Goal: Information Seeking & Learning: Learn about a topic

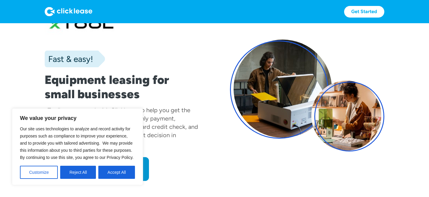
scroll to position [26, 0]
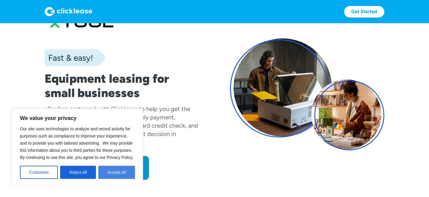
click at [118, 174] on button "Accept All" at bounding box center [116, 172] width 37 height 13
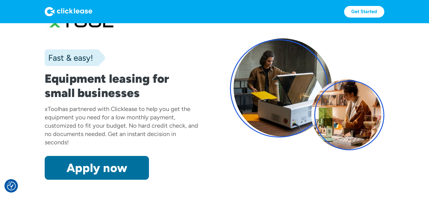
click at [123, 161] on link "Apply now" at bounding box center [97, 168] width 104 height 24
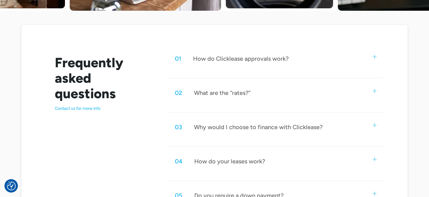
scroll to position [281, 0]
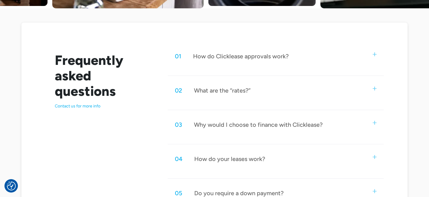
click at [237, 90] on div "What are the “rates?”" at bounding box center [222, 91] width 57 height 8
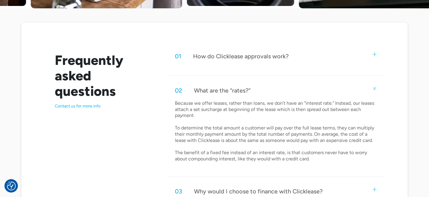
click at [230, 104] on p "Because we offer leases, rather than loans, we don’t have an “interest rate.” I…" at bounding box center [276, 131] width 202 height 62
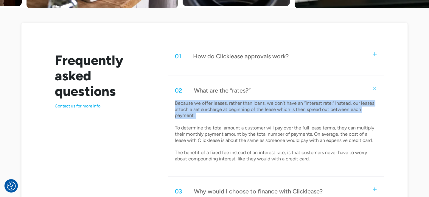
click at [230, 104] on p "Because we offer leases, rather than loans, we don’t have an “interest rate.” I…" at bounding box center [276, 131] width 202 height 62
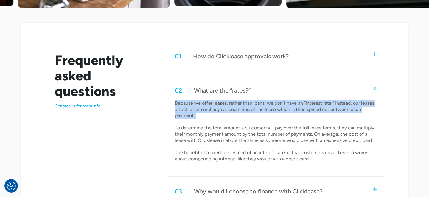
click at [256, 113] on p "Because we offer leases, rather than loans, we don’t have an “interest rate.” I…" at bounding box center [276, 131] width 202 height 62
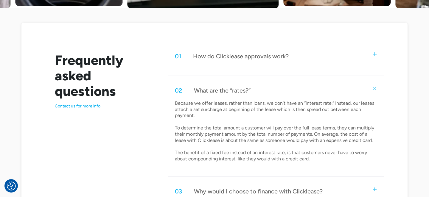
click at [263, 102] on p "Because we offer leases, rather than loans, we don’t have an “interest rate.” I…" at bounding box center [276, 131] width 202 height 62
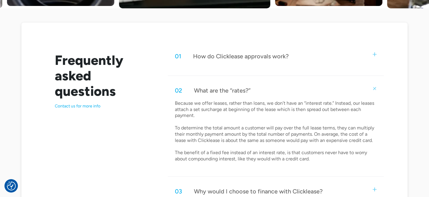
click at [258, 92] on div "02 What are the “rates?”" at bounding box center [276, 91] width 216 height 20
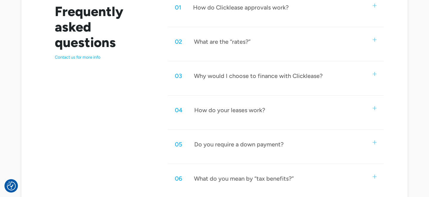
scroll to position [331, 0]
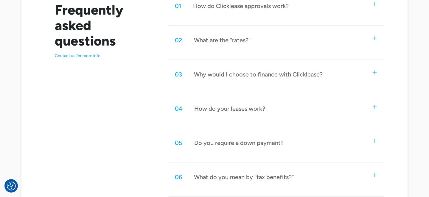
click at [248, 120] on div "04 How do your leases work? Customers select their equipment and apply for Clic…" at bounding box center [276, 113] width 216 height 29
click at [238, 110] on div "How do your leases work?" at bounding box center [229, 109] width 71 height 8
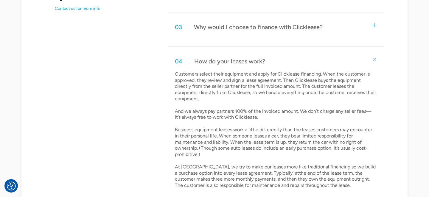
scroll to position [381, 0]
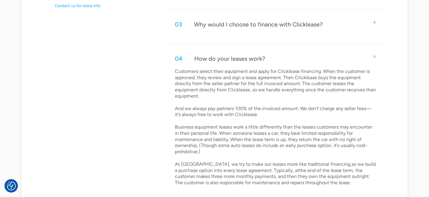
click at [236, 121] on p "Customers select their equipment and apply for Clicklease financing. When the c…" at bounding box center [276, 127] width 202 height 118
click at [232, 115] on p "Customers select their equipment and apply for Clicklease financing. When the c…" at bounding box center [276, 127] width 202 height 118
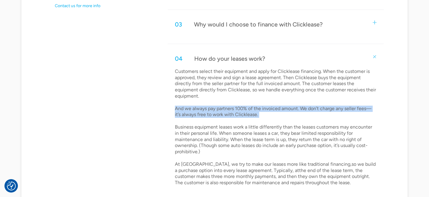
click at [232, 115] on p "Customers select their equipment and apply for Clicklease financing. When the c…" at bounding box center [276, 127] width 202 height 118
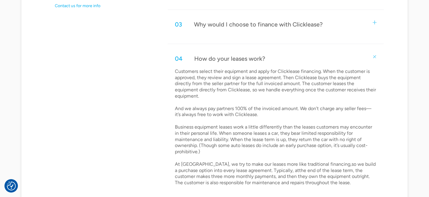
click at [289, 123] on p "Customers select their equipment and apply for Clicklease financing. When the c…" at bounding box center [276, 127] width 202 height 118
click at [240, 104] on p "Customers select their equipment and apply for Clicklease financing. When the c…" at bounding box center [276, 127] width 202 height 118
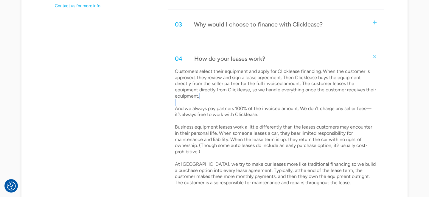
click at [240, 104] on p "Customers select their equipment and apply for Clicklease financing. When the c…" at bounding box center [276, 127] width 202 height 118
click at [248, 118] on p "Customers select their equipment and apply for Clicklease financing. When the c…" at bounding box center [276, 127] width 202 height 118
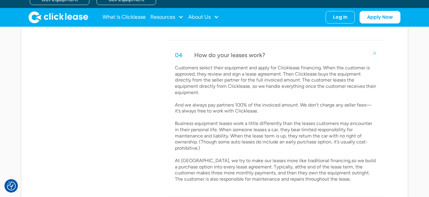
scroll to position [363, 0]
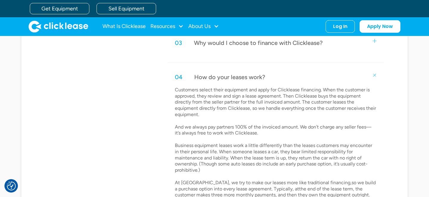
click at [229, 70] on div "04 How do your leases work?" at bounding box center [276, 77] width 216 height 20
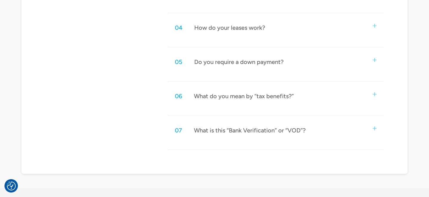
scroll to position [414, 0]
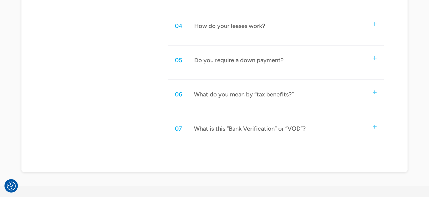
click at [243, 64] on div "05 Do you require a down payment?" at bounding box center [276, 60] width 216 height 20
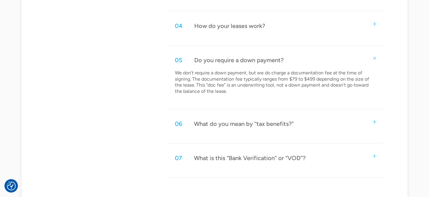
click at [225, 79] on p "We don’t require a down payment, but we do charge a documentation fee at the ti…" at bounding box center [276, 82] width 202 height 25
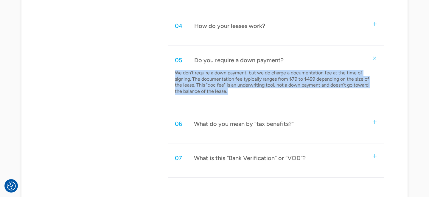
click at [225, 79] on p "We don’t require a down payment, but we do charge a documentation fee at the ti…" at bounding box center [276, 82] width 202 height 25
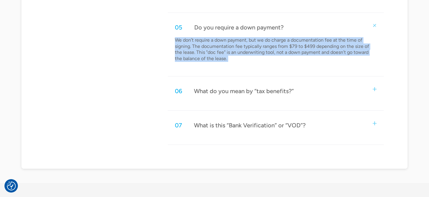
scroll to position [448, 0]
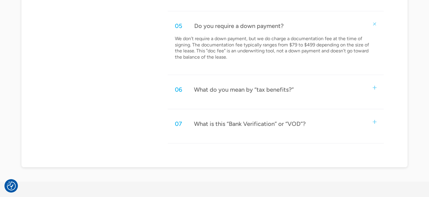
click at [230, 97] on div "06 What do you mean by “tax benefits?”" at bounding box center [276, 90] width 216 height 20
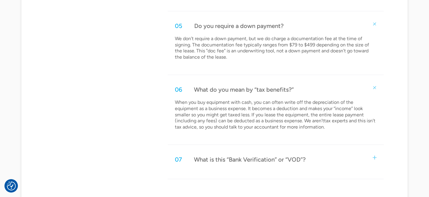
click at [253, 95] on div "06 What do you mean by “tax benefits?”" at bounding box center [276, 90] width 216 height 20
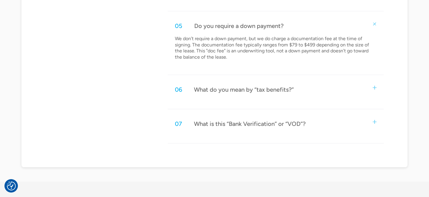
click at [243, 129] on div "07 What is this “Bank Verification” or “VOD”?" at bounding box center [276, 124] width 216 height 20
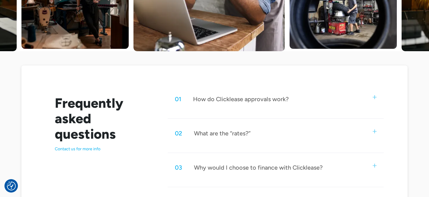
scroll to position [245, 0]
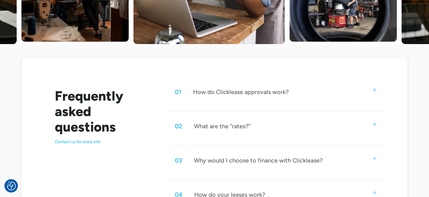
click at [237, 92] on div "How do Clicklease approvals work?" at bounding box center [241, 92] width 96 height 8
